Goal: Participate in discussion: Engage in conversation with other users on a specific topic

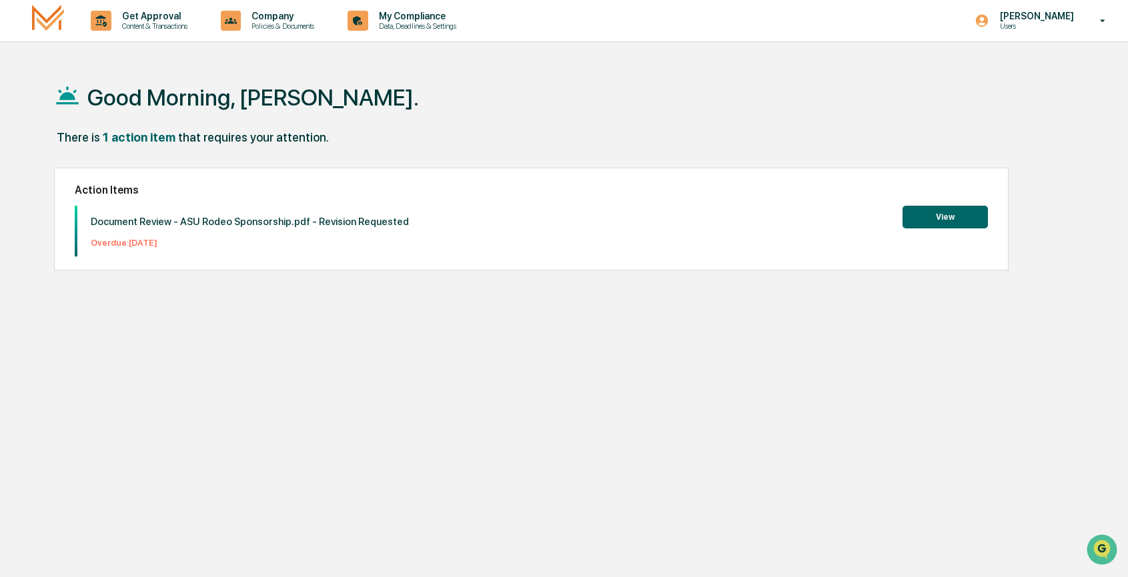
click at [916, 224] on button "View" at bounding box center [945, 217] width 85 height 23
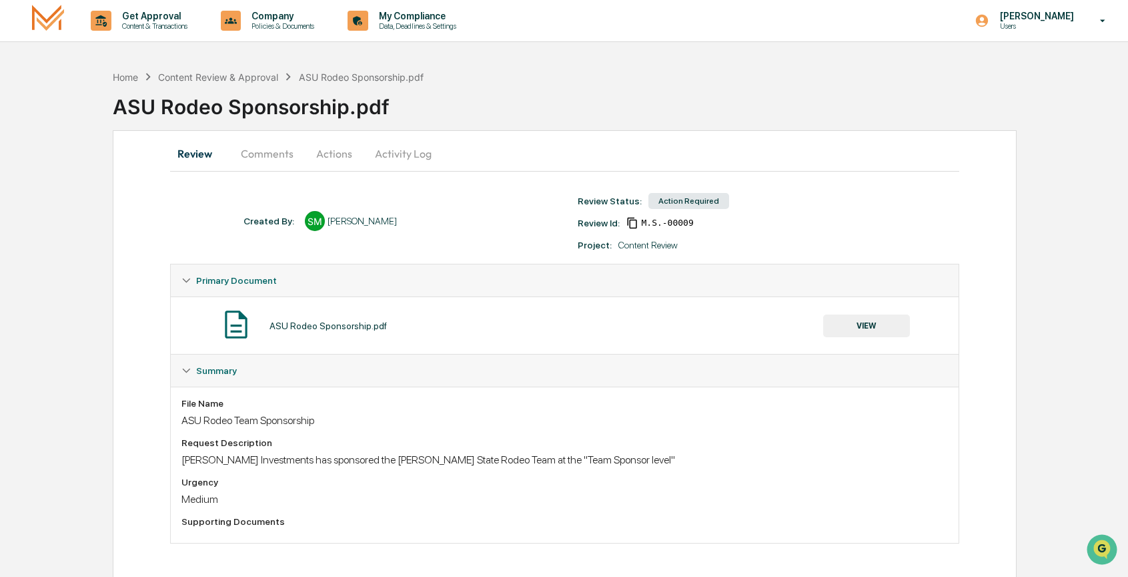
click at [286, 155] on button "Comments" at bounding box center [267, 153] width 74 height 32
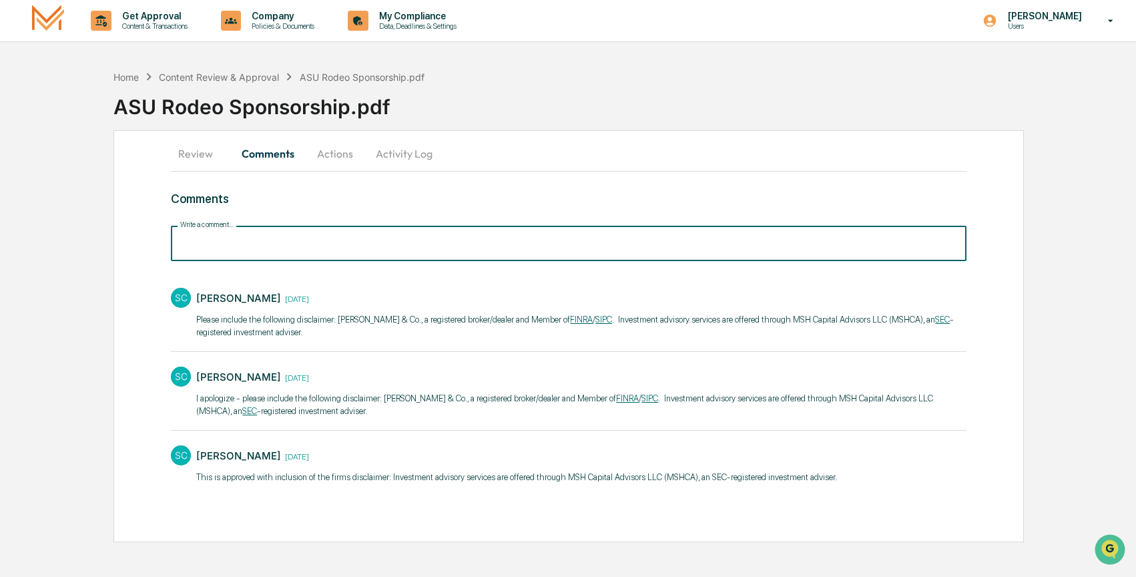
click at [284, 245] on input "Write a comment..." at bounding box center [568, 243] width 795 height 35
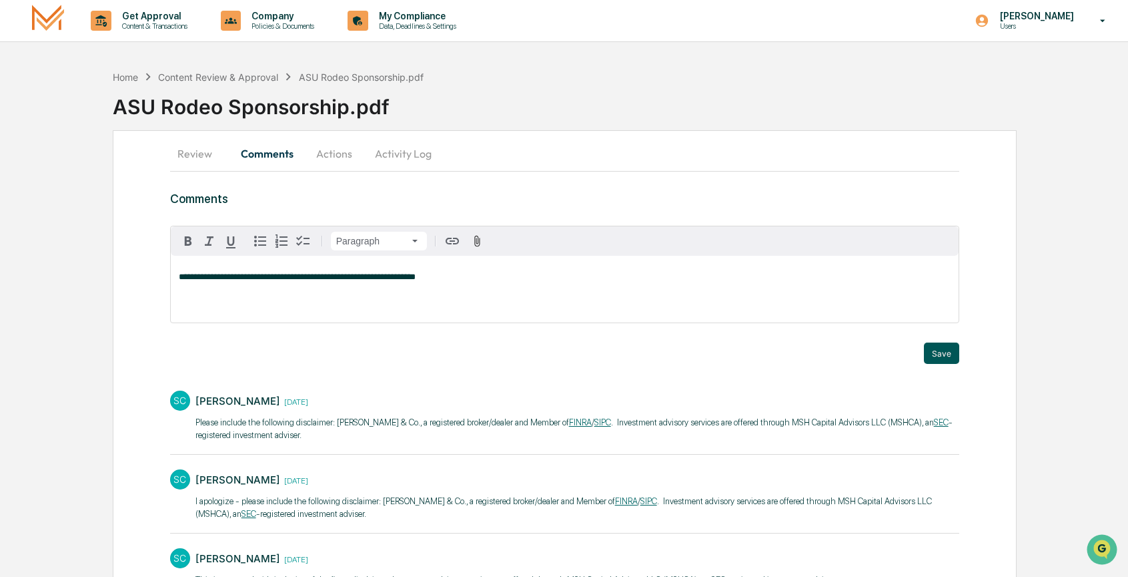
click at [935, 354] on button "Save" at bounding box center [941, 352] width 35 height 21
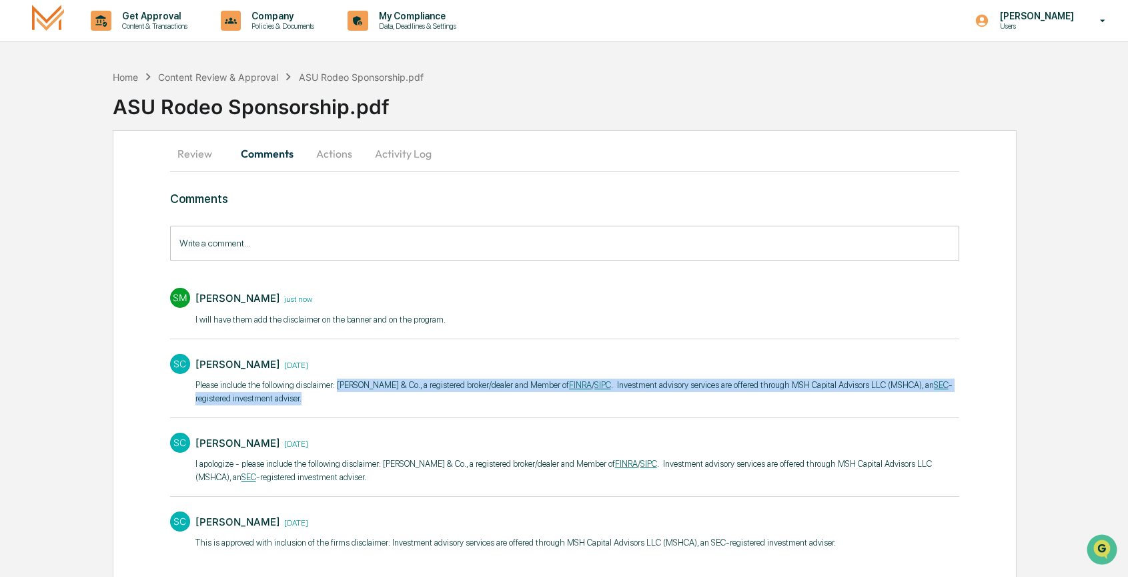
drag, startPoint x: 392, startPoint y: 400, endPoint x: 353, endPoint y: 387, distance: 40.7
click at [353, 387] on p "​Please include the following disclaimer: [PERSON_NAME] & Co., a registered bro…" at bounding box center [578, 391] width 765 height 26
copy p "[PERSON_NAME] & Co., a registered broker/dealer and Member of FINRA / SIPC . In…"
